Goal: Use online tool/utility: Utilize a website feature to perform a specific function

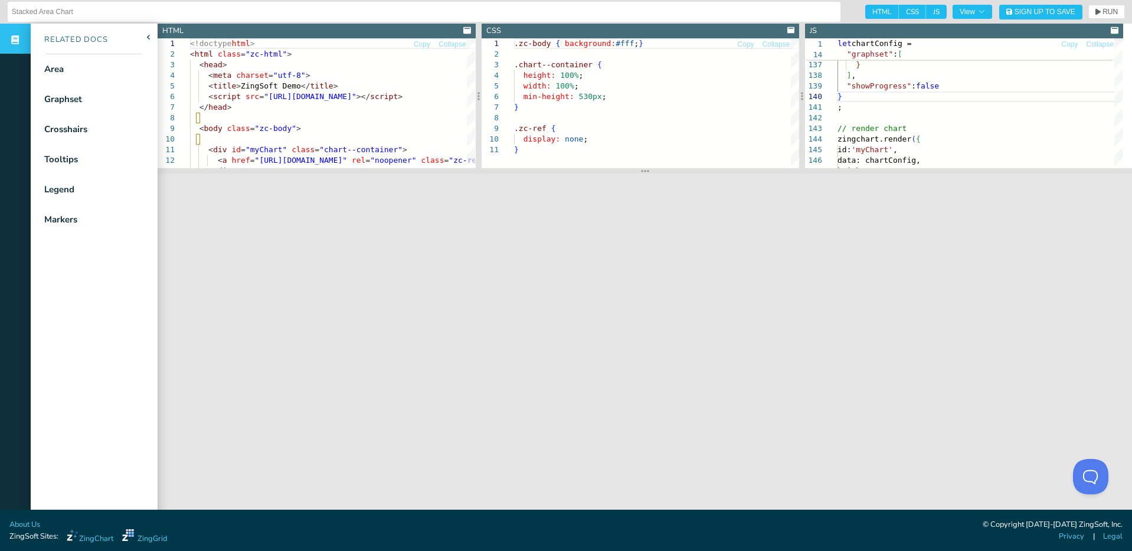
scroll to position [75, 84]
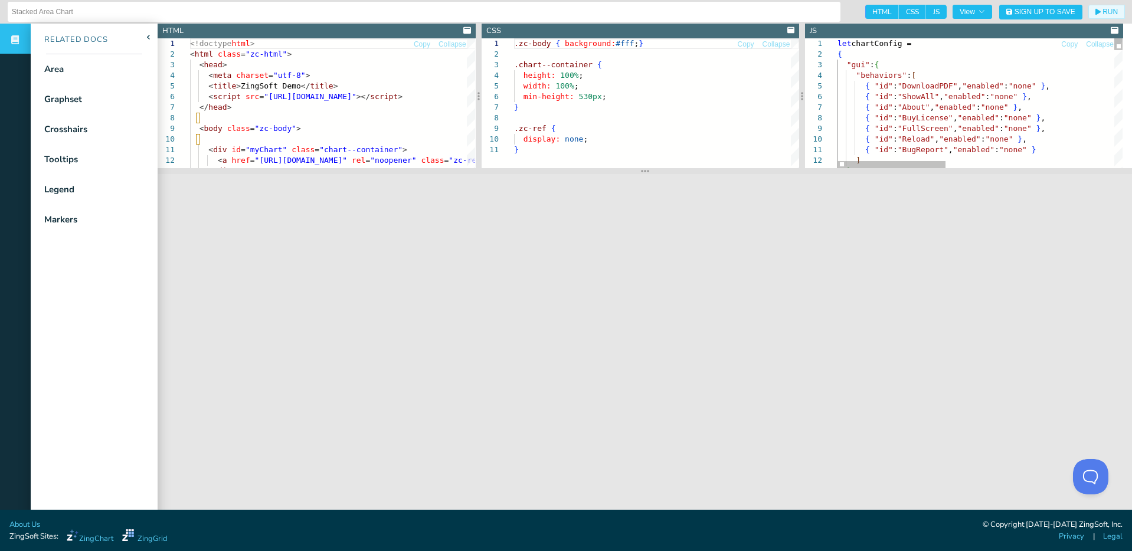
click at [837, 56] on span "{" at bounding box center [839, 54] width 5 height 9
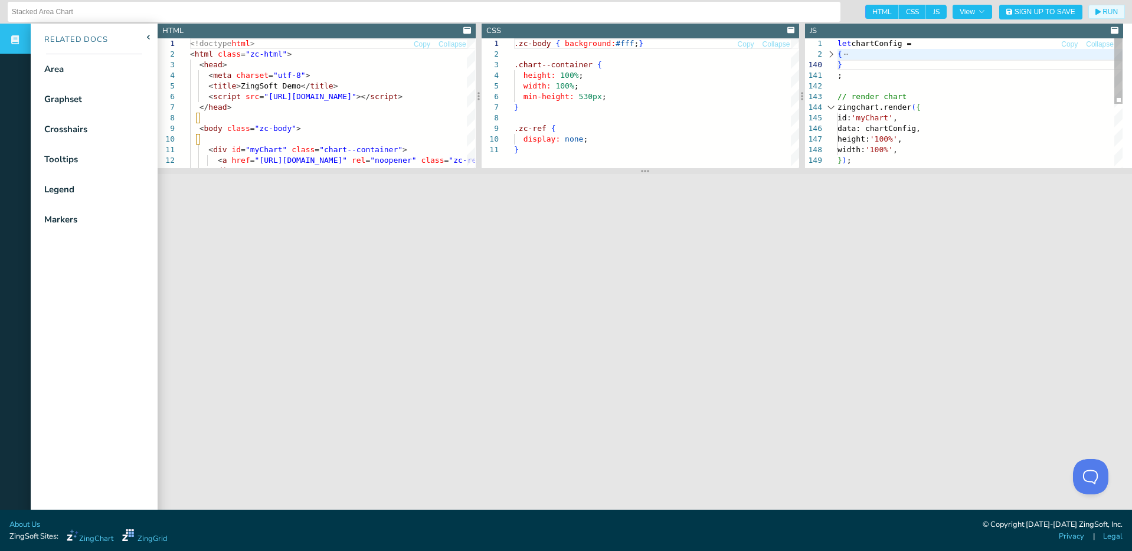
click at [831, 53] on div at bounding box center [830, 54] width 15 height 11
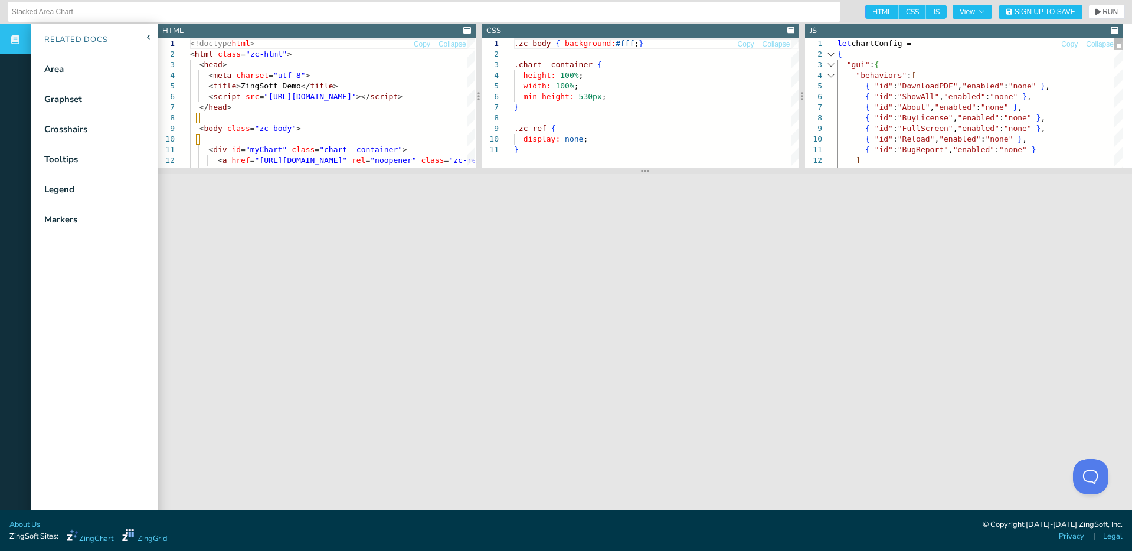
scroll to position [75, 0]
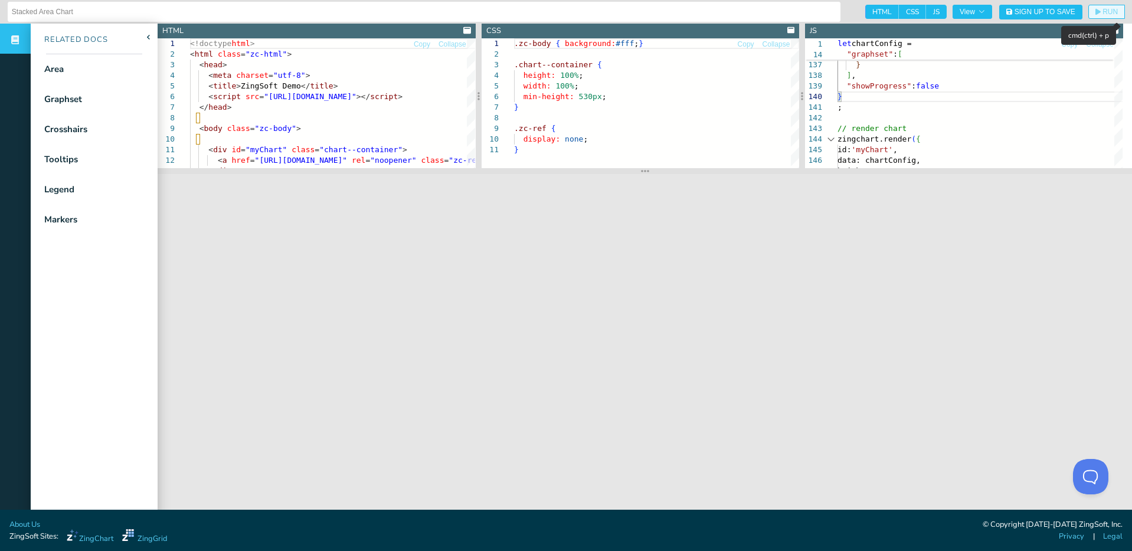
click at [1095, 15] on icon "button" at bounding box center [1097, 11] width 5 height 7
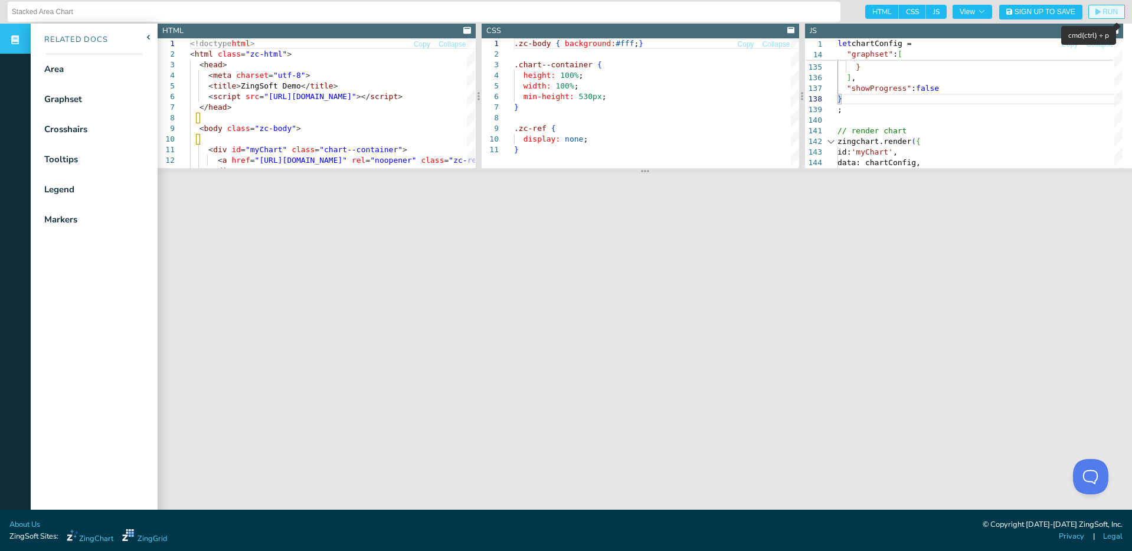
click at [1102, 13] on span "RUN" at bounding box center [1109, 11] width 15 height 7
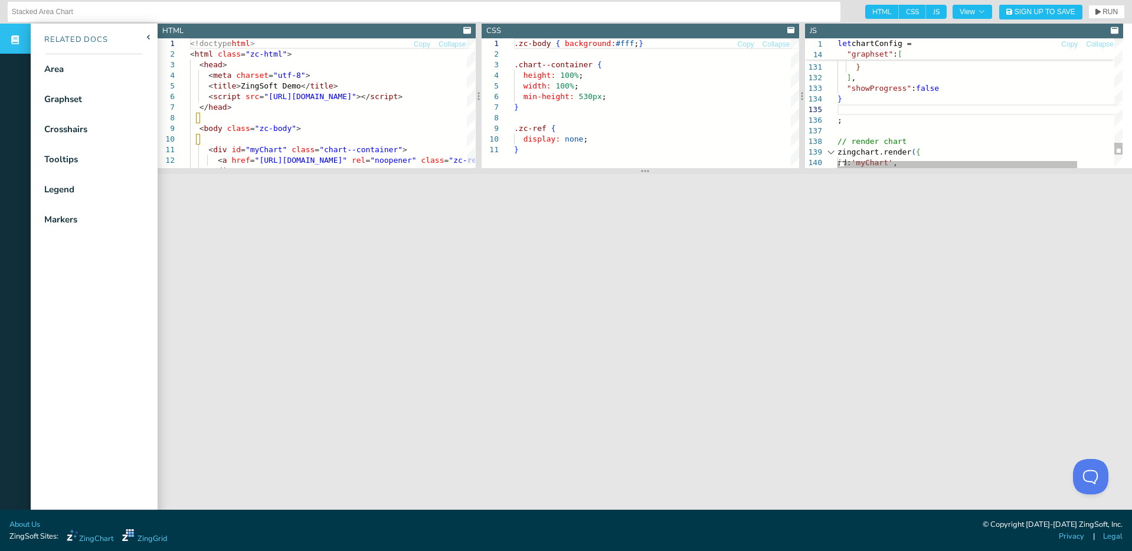
type textarea "} ], "showProgress": false } ; // render chart zingchart.render({ id: 'myChart'…"
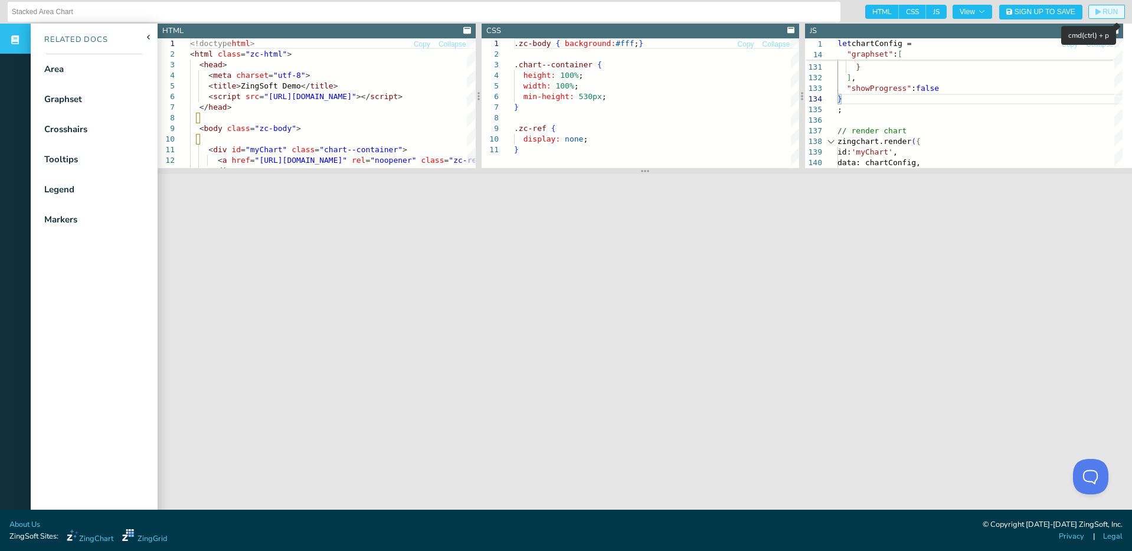
click at [1095, 13] on icon "button" at bounding box center [1097, 12] width 5 height 6
